Goal: Complete application form

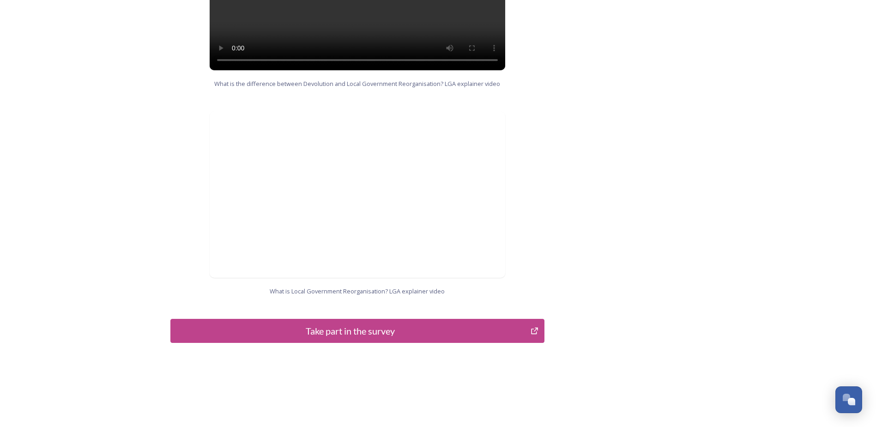
scroll to position [882, 0]
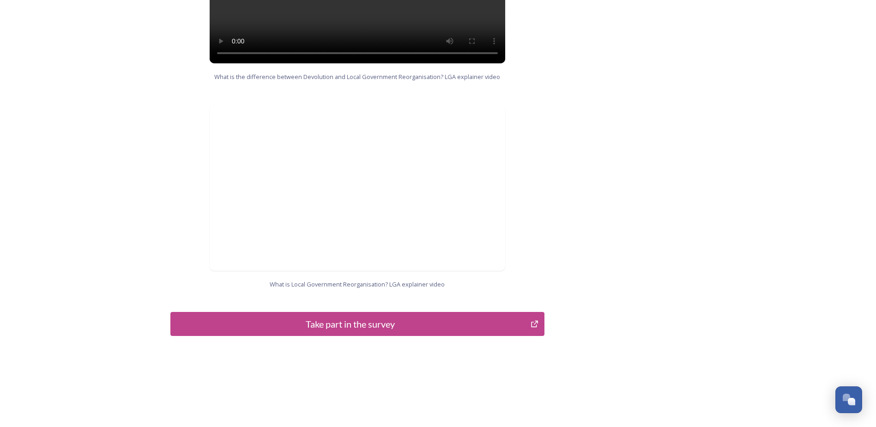
click at [346, 312] on button "Take part in the survey" at bounding box center [357, 324] width 374 height 24
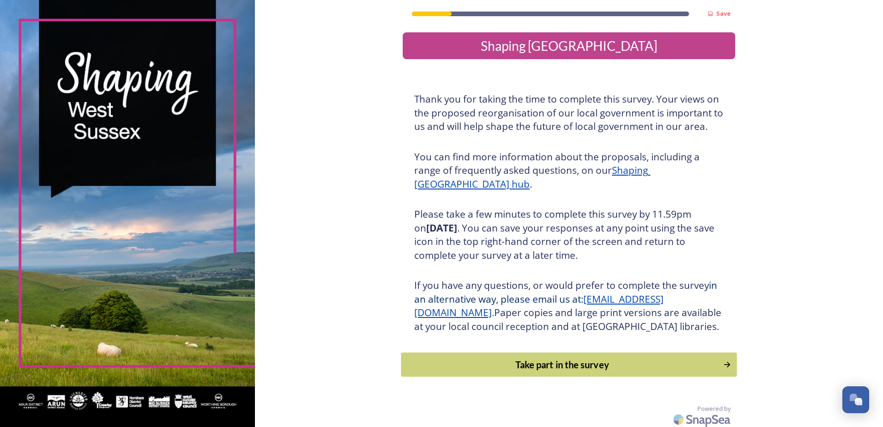
click at [579, 371] on div "Take part in the survey" at bounding box center [562, 364] width 312 height 14
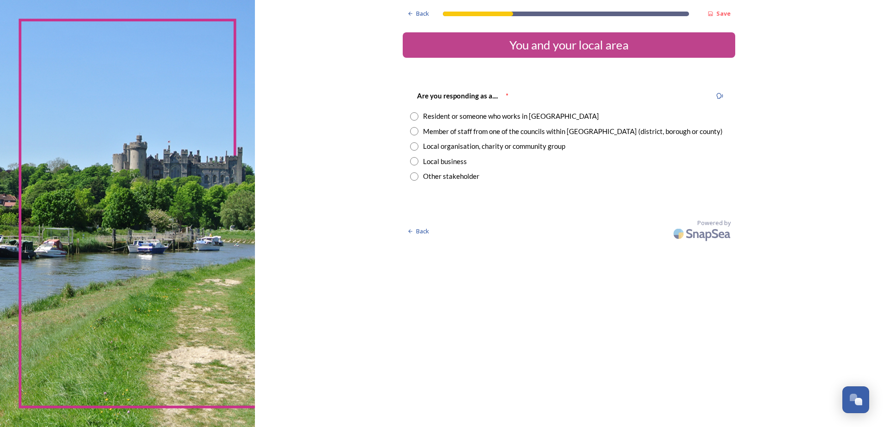
click at [417, 129] on input "radio" at bounding box center [414, 131] width 8 height 8
radio input "true"
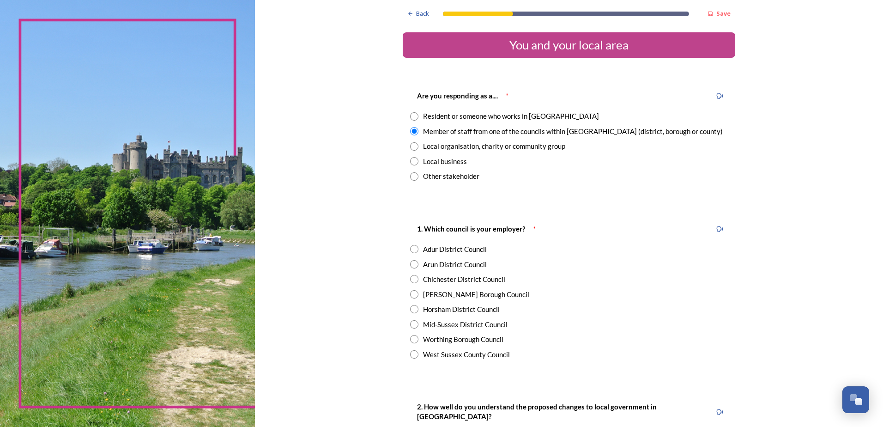
click at [411, 266] on input "radio" at bounding box center [414, 264] width 8 height 8
radio input "true"
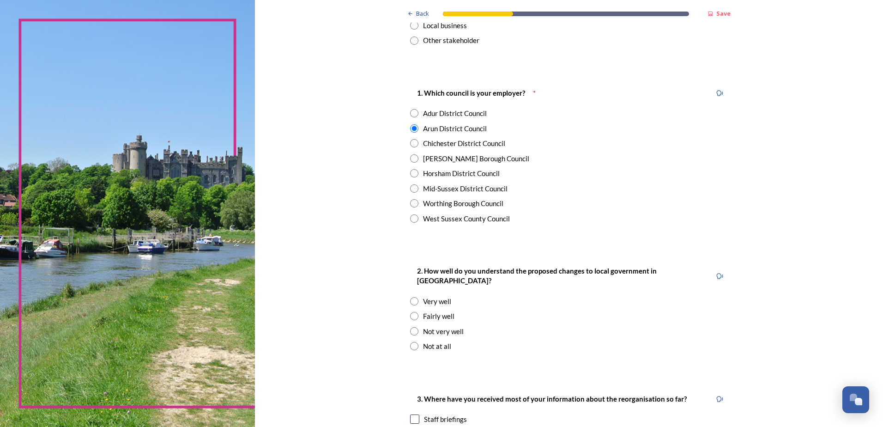
scroll to position [139, 0]
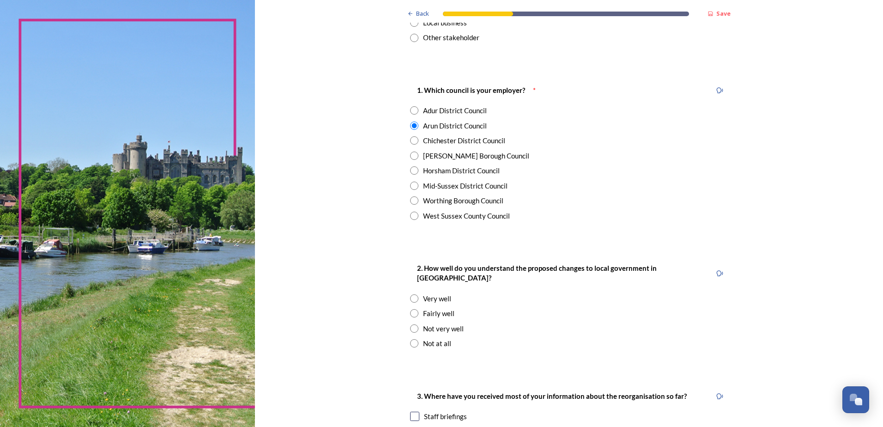
click at [412, 309] on input "radio" at bounding box center [414, 313] width 8 height 8
radio input "true"
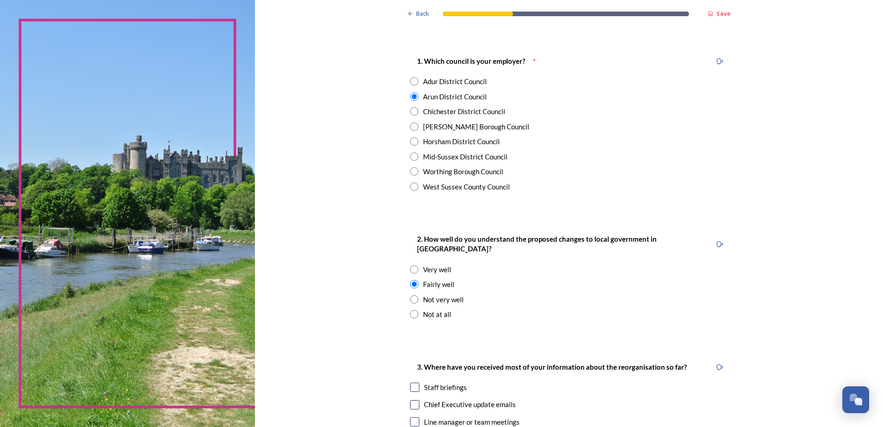
scroll to position [323, 0]
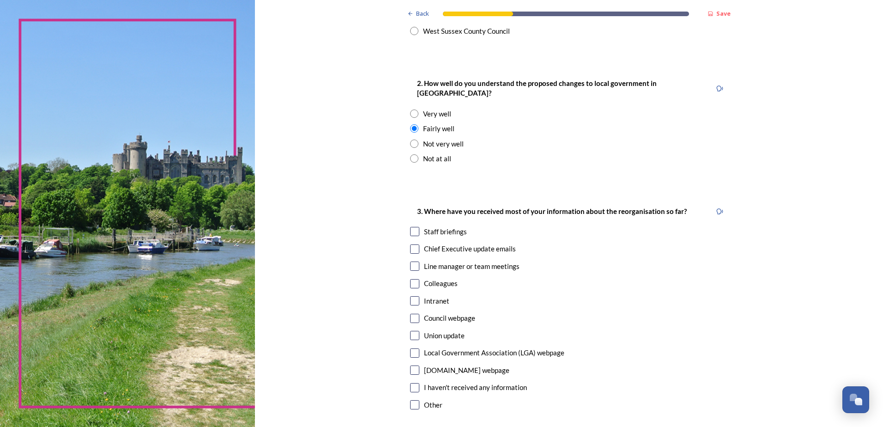
click at [412, 227] on input "checkbox" at bounding box center [414, 231] width 9 height 9
checkbox input "true"
click at [413, 244] on input "checkbox" at bounding box center [414, 248] width 9 height 9
checkbox input "true"
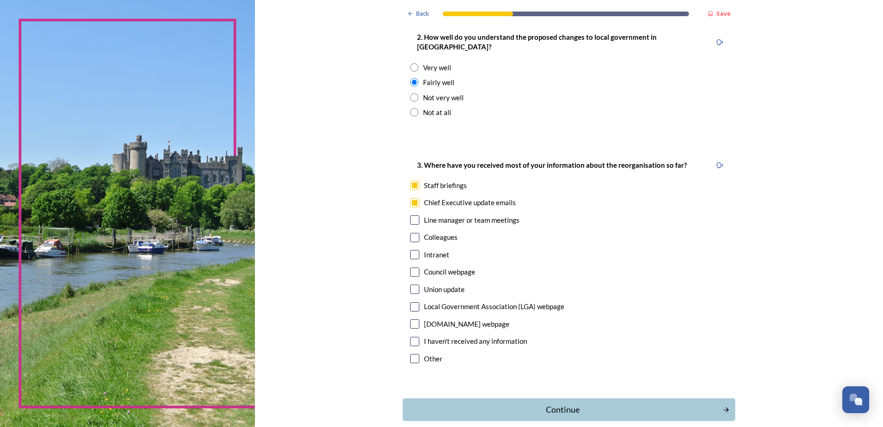
click at [412, 215] on input "checkbox" at bounding box center [414, 219] width 9 height 9
checkbox input "true"
click at [415, 267] on input "checkbox" at bounding box center [414, 271] width 9 height 9
checkbox input "true"
click at [412, 284] on input "checkbox" at bounding box center [414, 288] width 9 height 9
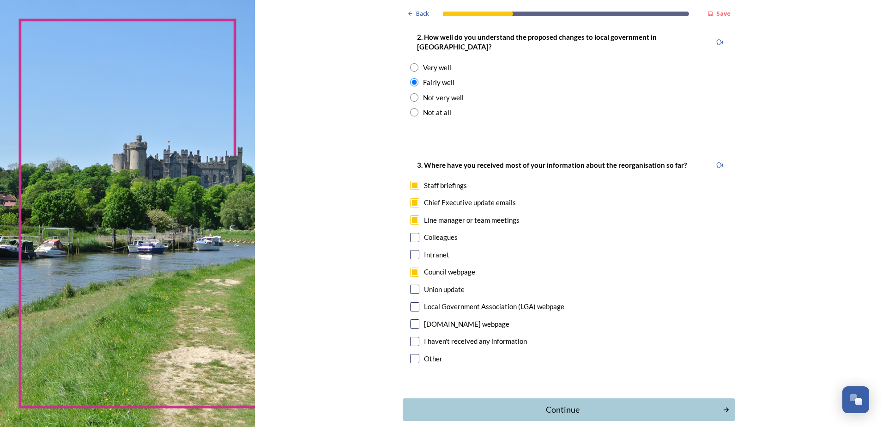
checkbox input "true"
click at [574, 403] on div "Continue" at bounding box center [562, 409] width 313 height 12
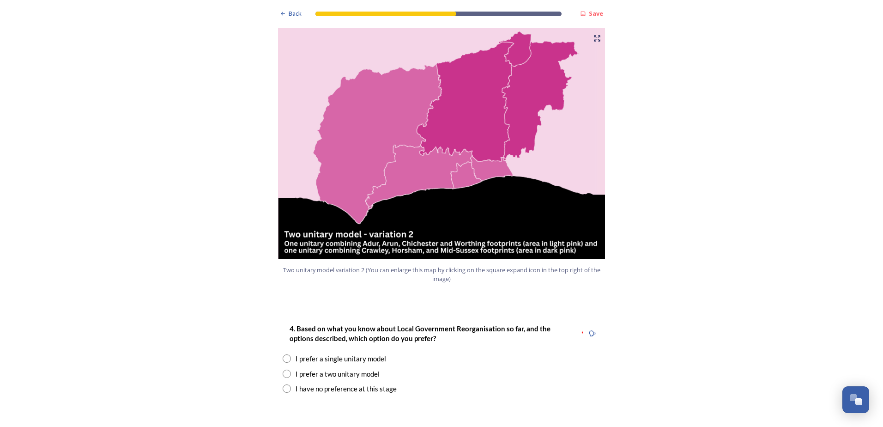
scroll to position [970, 0]
click at [284, 369] on input "radio" at bounding box center [287, 373] width 8 height 8
radio input "true"
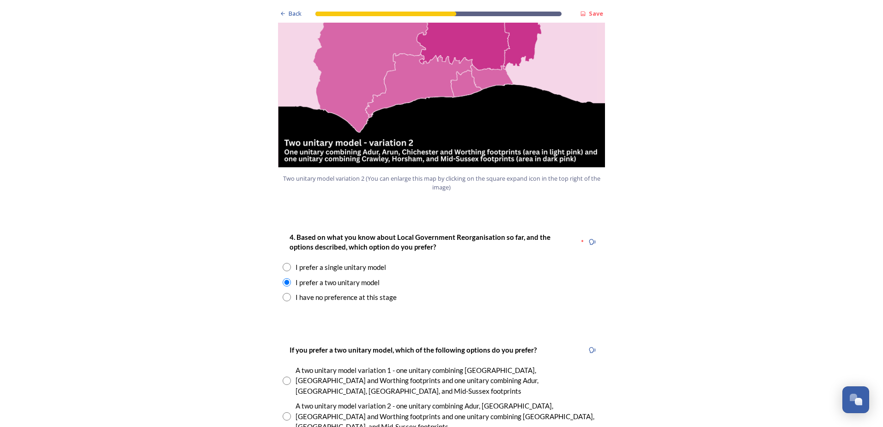
scroll to position [1062, 0]
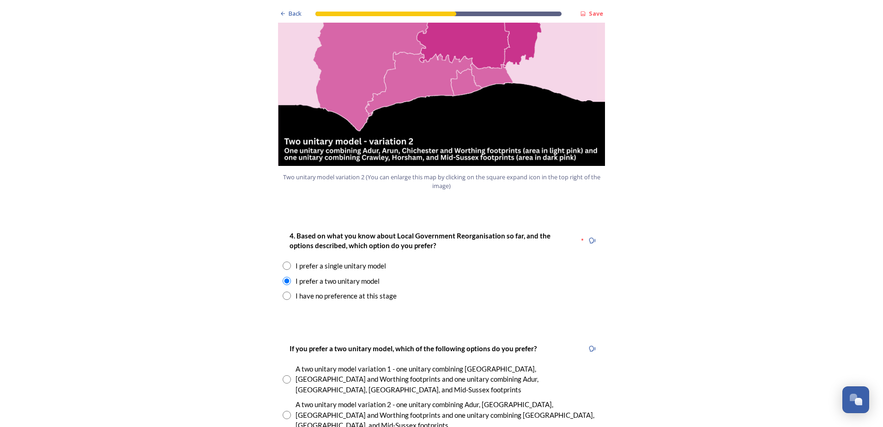
click at [284, 375] on input "radio" at bounding box center [287, 379] width 8 height 8
radio input "true"
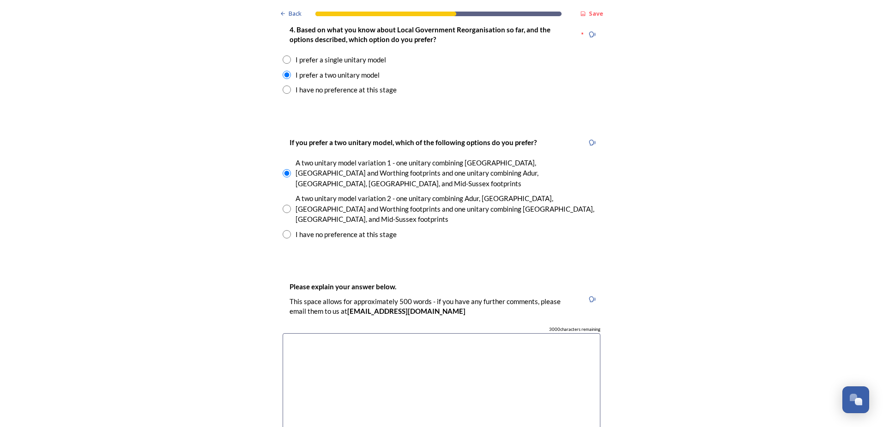
scroll to position [1293, 0]
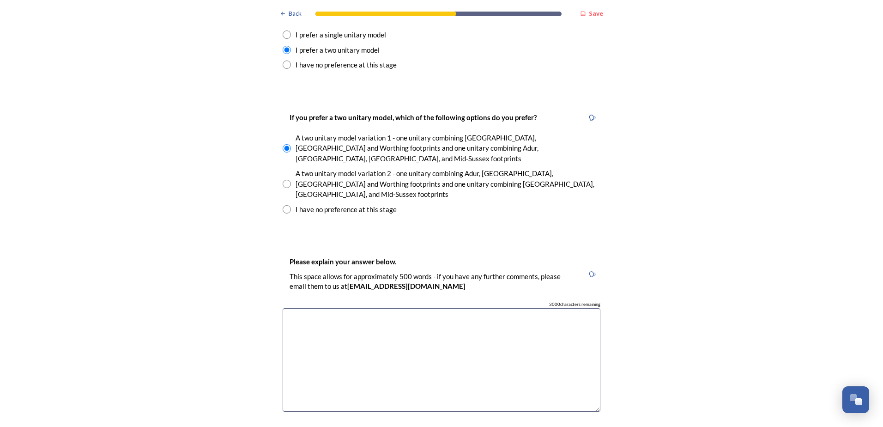
click at [404, 308] on textarea at bounding box center [442, 360] width 318 height 104
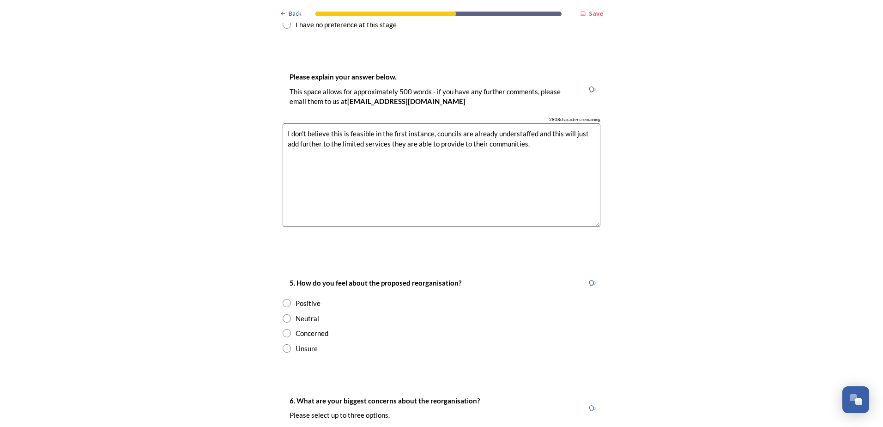
scroll to position [1524, 0]
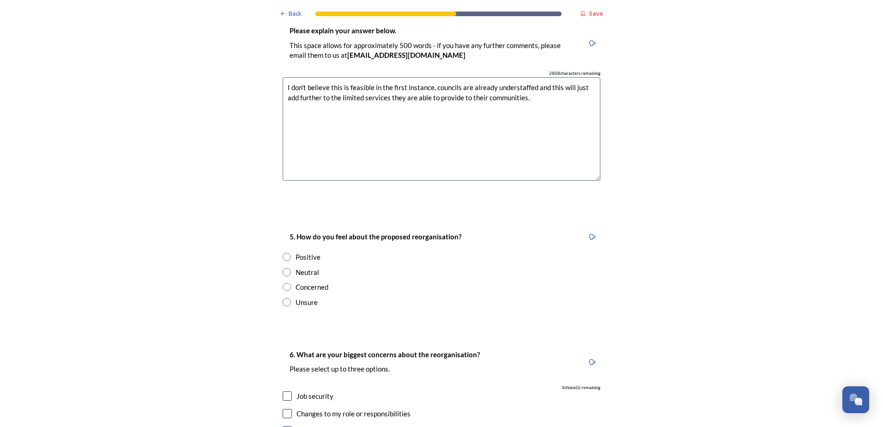
type textarea "I don't believe this is feasible in the first instance, councils are already un…"
click at [285, 283] on input "radio" at bounding box center [287, 287] width 8 height 8
radio input "true"
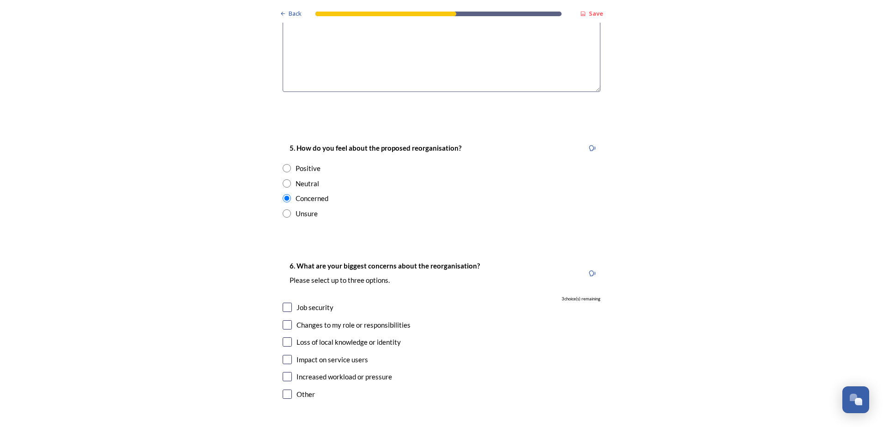
scroll to position [1616, 0]
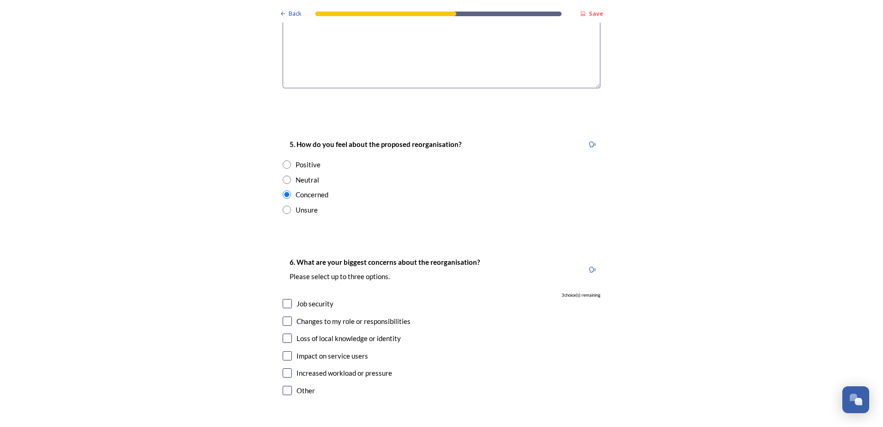
drag, startPoint x: 284, startPoint y: 308, endPoint x: 290, endPoint y: 317, distance: 11.5
click at [283, 351] on input "checkbox" at bounding box center [287, 355] width 9 height 9
checkbox input "true"
click at [284, 368] on input "checkbox" at bounding box center [287, 372] width 9 height 9
checkbox input "true"
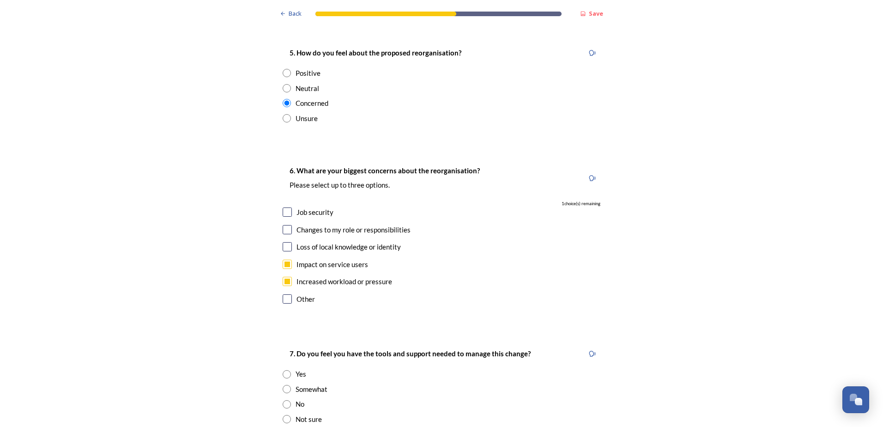
scroll to position [1709, 0]
click at [283, 293] on input "checkbox" at bounding box center [287, 297] width 9 height 9
checkbox input "true"
click at [327, 375] on input at bounding box center [442, 385] width 318 height 21
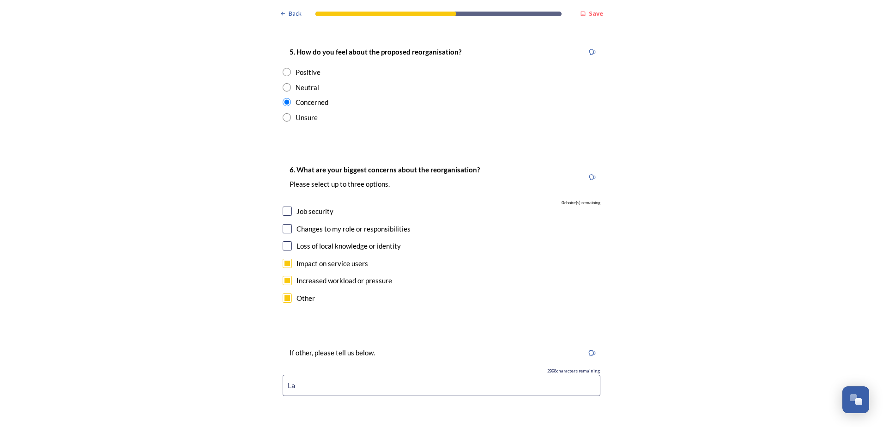
type input "L"
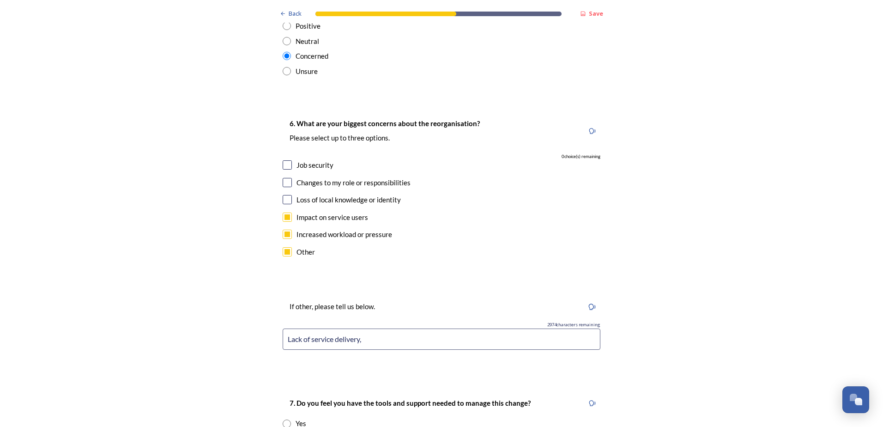
click at [378, 328] on input "Lack of service delivery," at bounding box center [442, 338] width 318 height 21
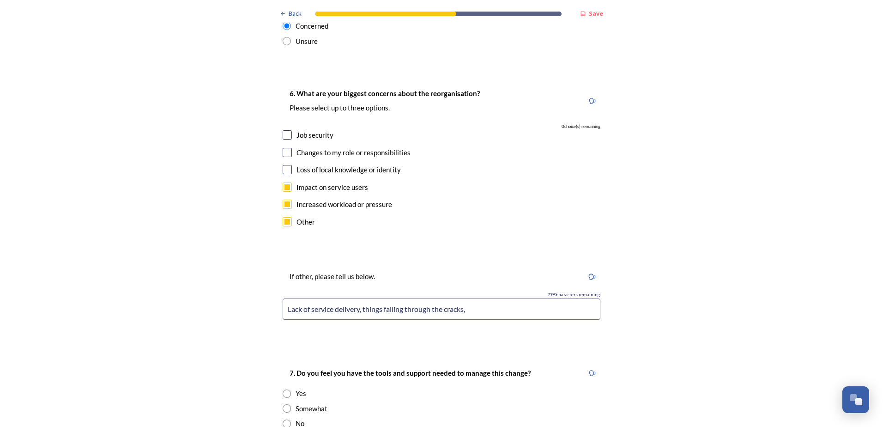
scroll to position [1801, 0]
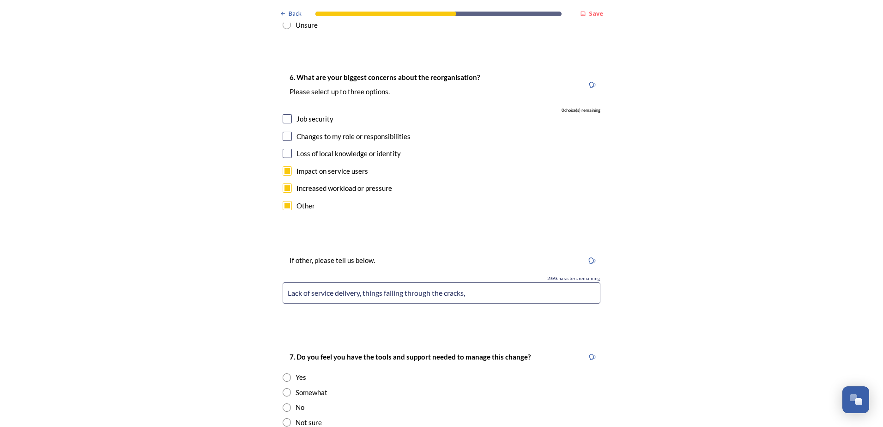
type input "Lack of service delivery, things falling through the cracks,"
click at [284, 403] on input "radio" at bounding box center [287, 407] width 8 height 8
radio input "true"
click at [474, 282] on input "Lack of service delivery, things falling through the cracks," at bounding box center [442, 292] width 318 height 21
click at [477, 282] on input "Lack of service delivery, things falling through the cracks," at bounding box center [442, 292] width 318 height 21
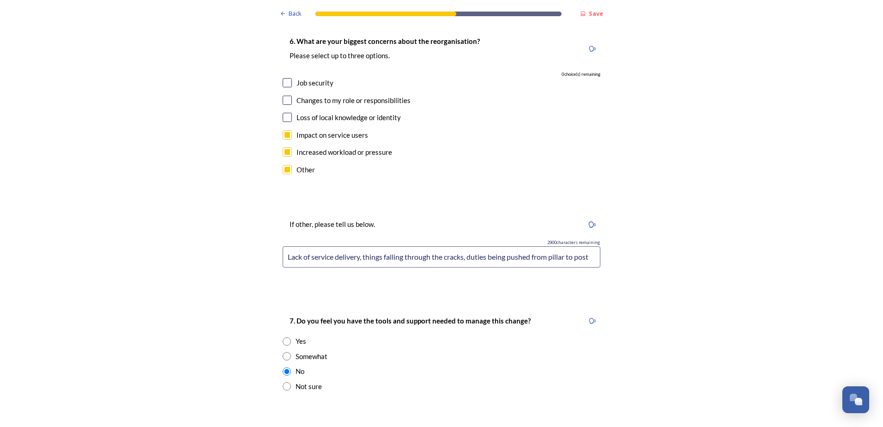
scroll to position [1986, 0]
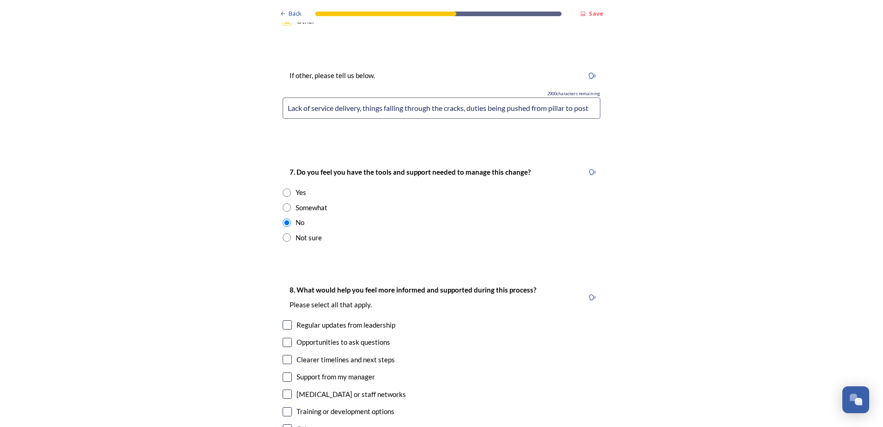
type input "Lack of service delivery, things falling through the cracks, duties being pushe…"
click at [284, 320] on input "checkbox" at bounding box center [287, 324] width 9 height 9
checkbox input "true"
click at [284, 338] on input "checkbox" at bounding box center [287, 342] width 9 height 9
checkbox input "true"
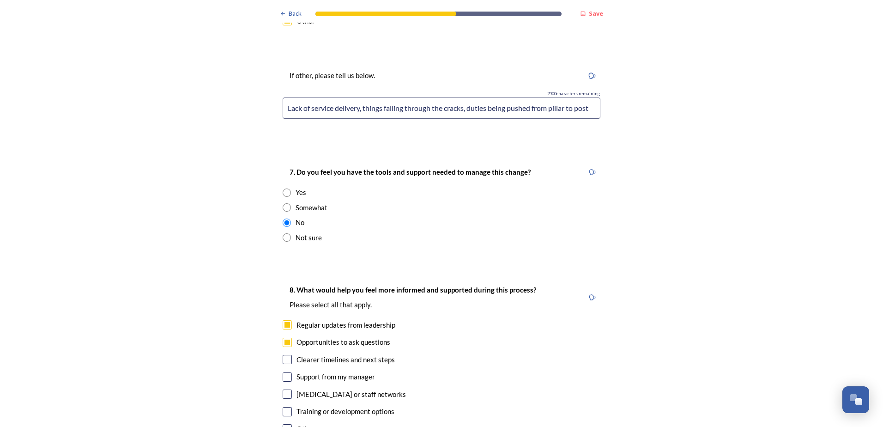
click at [286, 355] on input "checkbox" at bounding box center [287, 359] width 9 height 9
checkbox input "true"
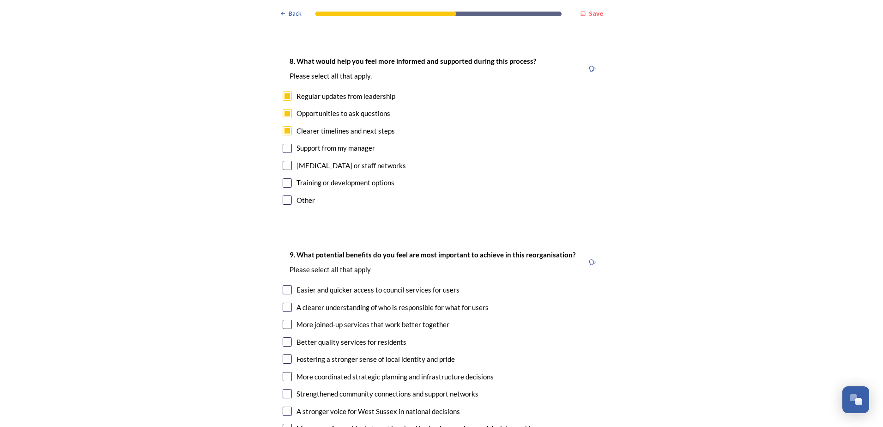
scroll to position [2217, 0]
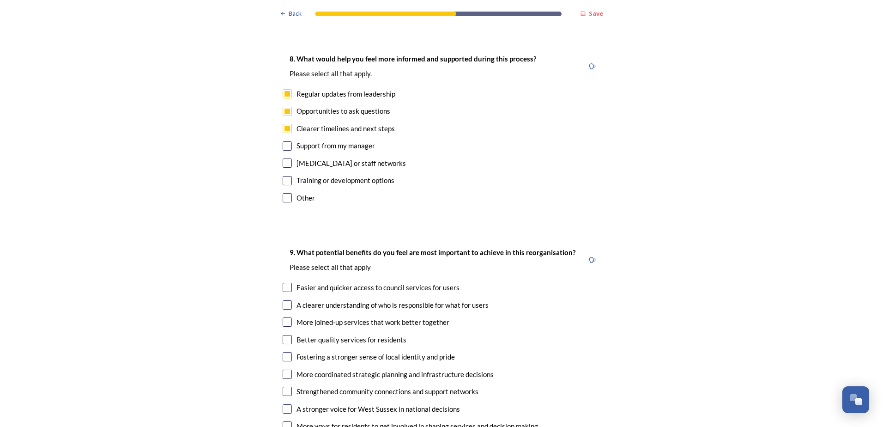
click at [285, 300] on input "checkbox" at bounding box center [287, 304] width 9 height 9
checkbox input "true"
click at [283, 317] on input "checkbox" at bounding box center [287, 321] width 9 height 9
checkbox input "true"
click at [284, 335] on input "checkbox" at bounding box center [287, 339] width 9 height 9
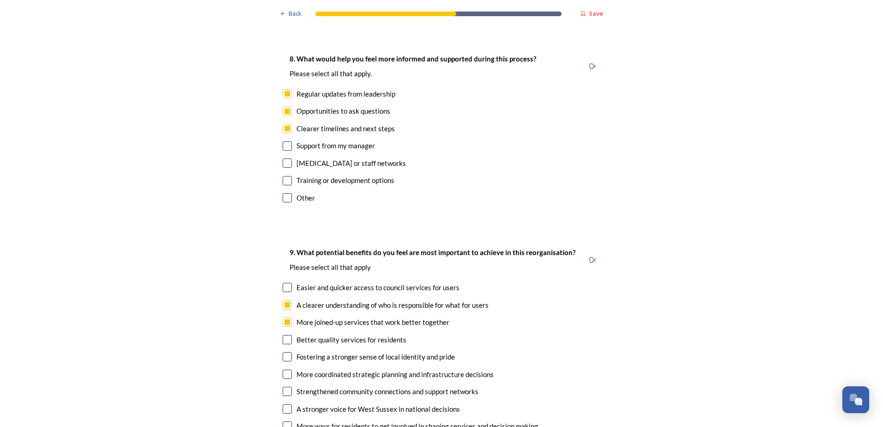
checkbox input "true"
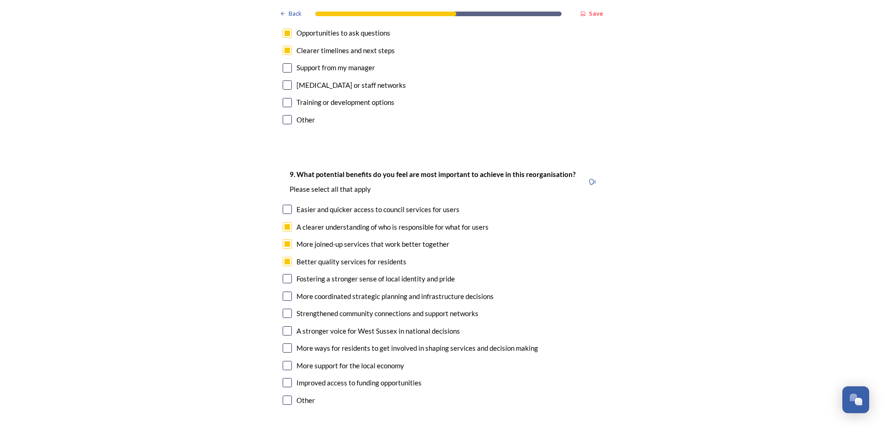
scroll to position [2309, 0]
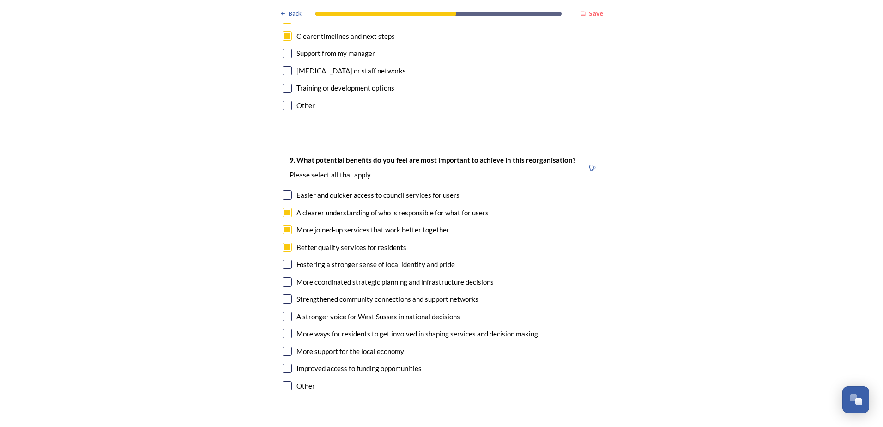
click at [284, 260] on input "checkbox" at bounding box center [287, 264] width 9 height 9
checkbox input "true"
click at [283, 277] on input "checkbox" at bounding box center [287, 281] width 9 height 9
checkbox input "true"
click at [289, 294] on div "Strengthened community connections and support networks" at bounding box center [442, 299] width 318 height 11
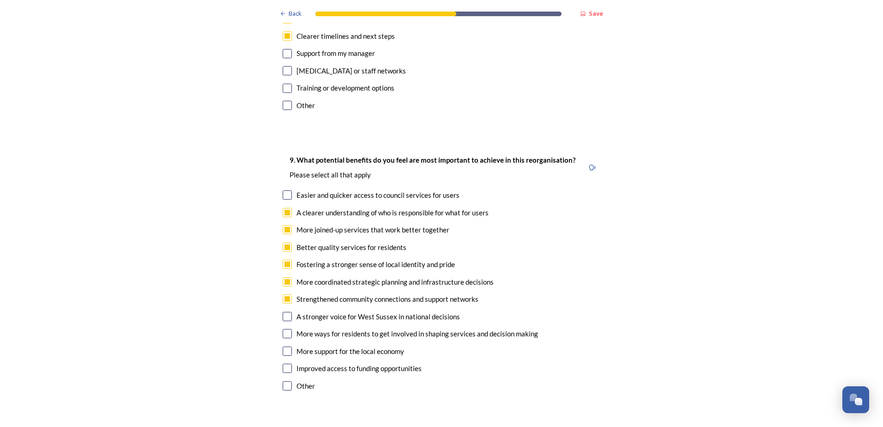
checkbox input "true"
click at [283, 312] on input "checkbox" at bounding box center [287, 316] width 9 height 9
checkbox input "true"
click at [284, 329] on input "checkbox" at bounding box center [287, 333] width 9 height 9
checkbox input "true"
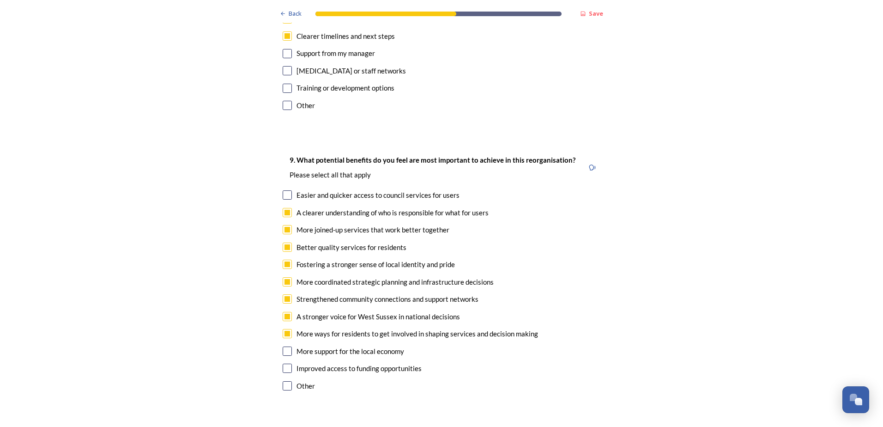
click at [284, 346] on input "checkbox" at bounding box center [287, 350] width 9 height 9
checkbox input "true"
click at [286, 363] on input "checkbox" at bounding box center [287, 367] width 9 height 9
checkbox input "true"
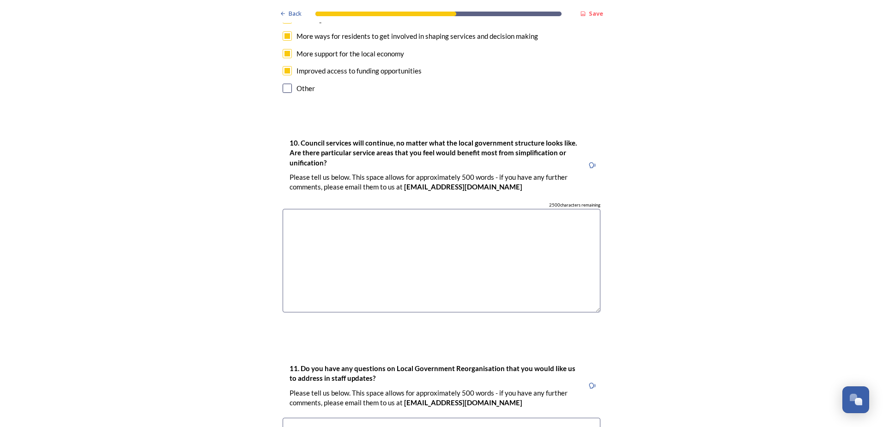
scroll to position [2632, 0]
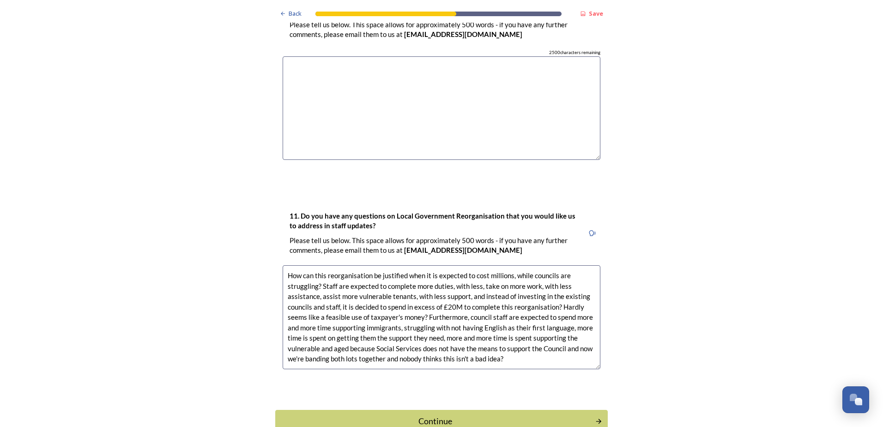
scroll to position [2770, 0]
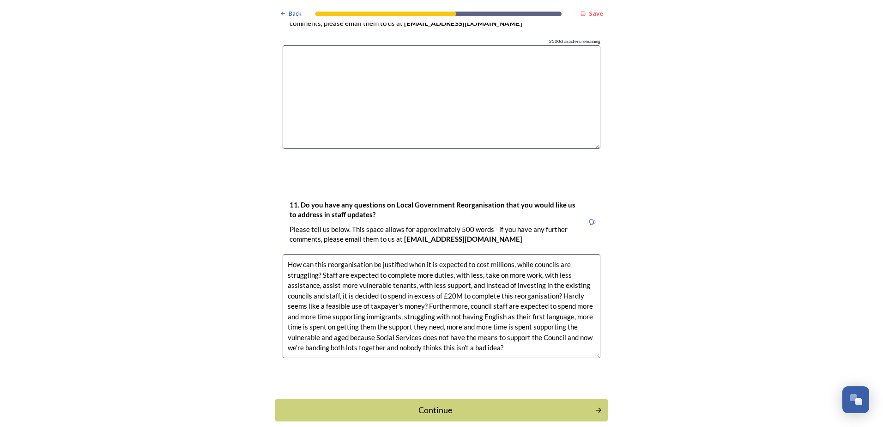
drag, startPoint x: 527, startPoint y: 289, endPoint x: 562, endPoint y: 289, distance: 34.6
click at [562, 289] on textarea "How can this reorganisation be justified when it is expected to cost millions, …" at bounding box center [442, 306] width 318 height 104
type textarea "How can this reorganisation be justified when it is expected to cost millions, …"
click at [447, 404] on div "Continue" at bounding box center [435, 410] width 313 height 12
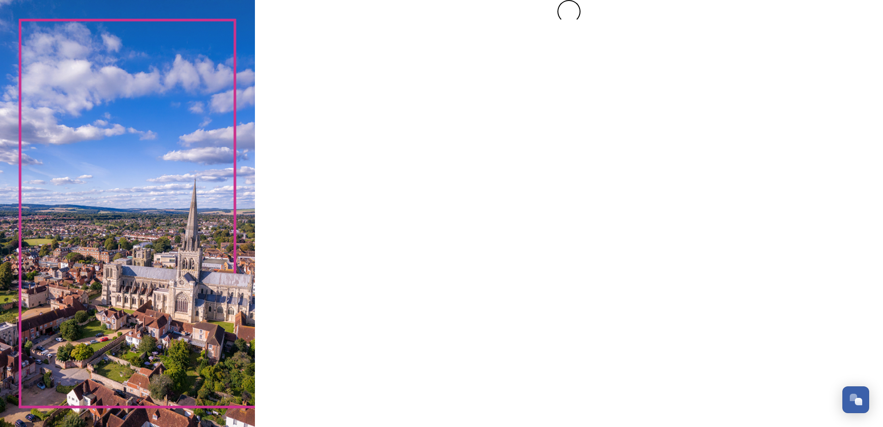
scroll to position [0, 0]
